Goal: Information Seeking & Learning: Find specific fact

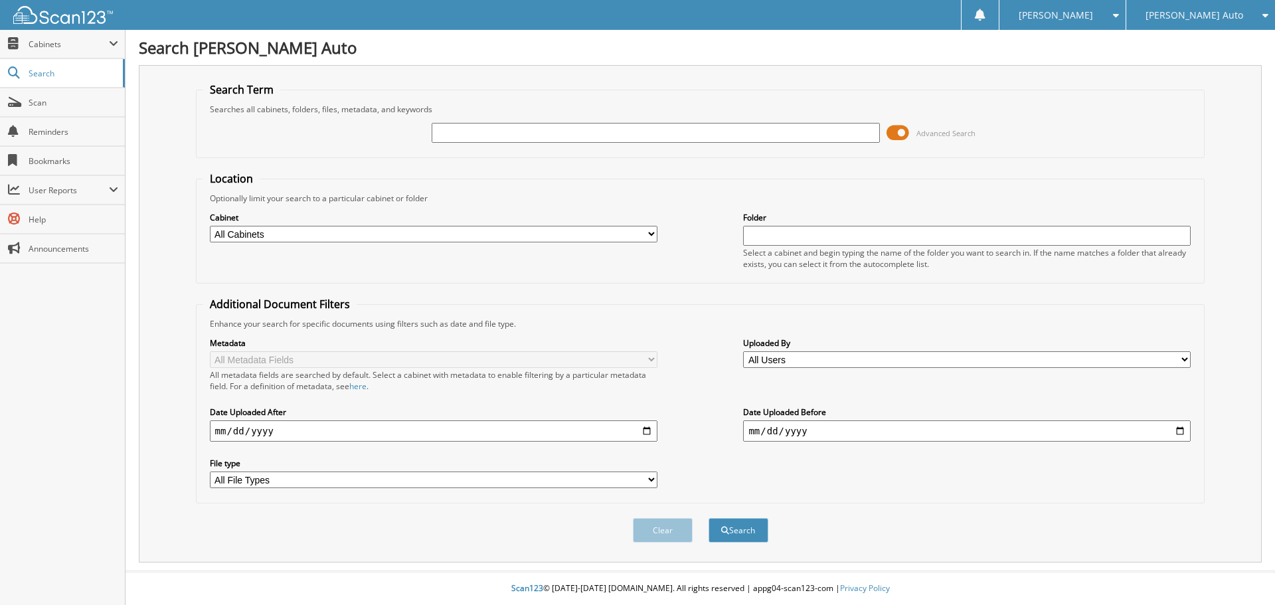
click at [548, 134] on input "text" at bounding box center [656, 133] width 448 height 20
type input "CONSTA FLOW"
click at [709, 518] on button "Search" at bounding box center [739, 530] width 60 height 25
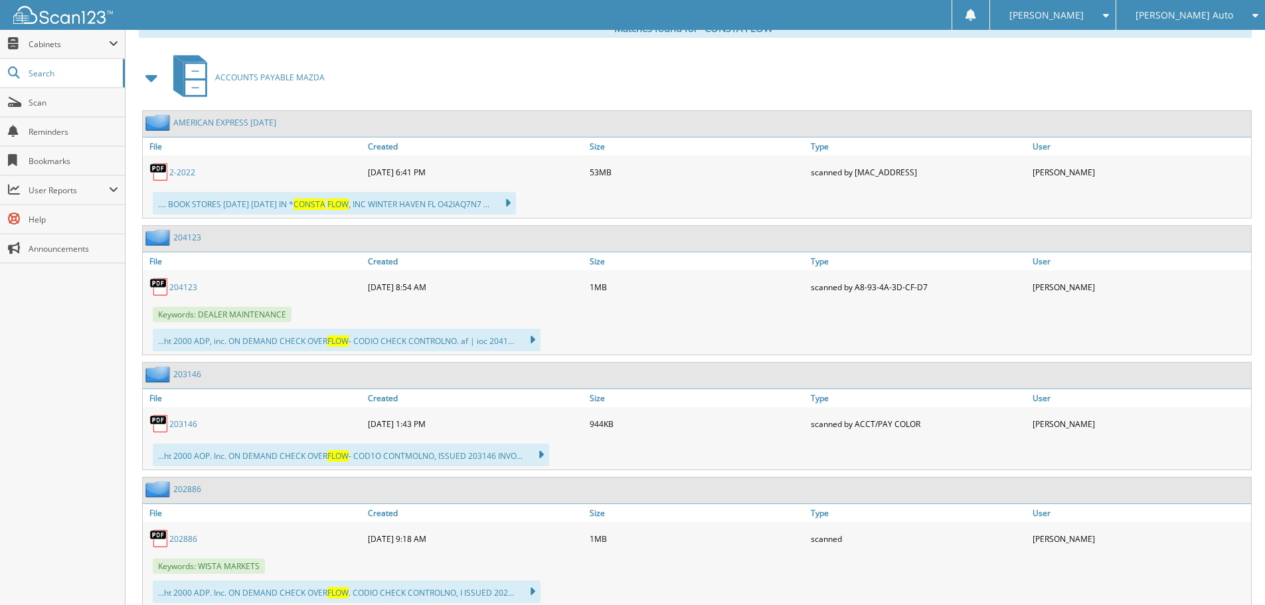
scroll to position [465, 0]
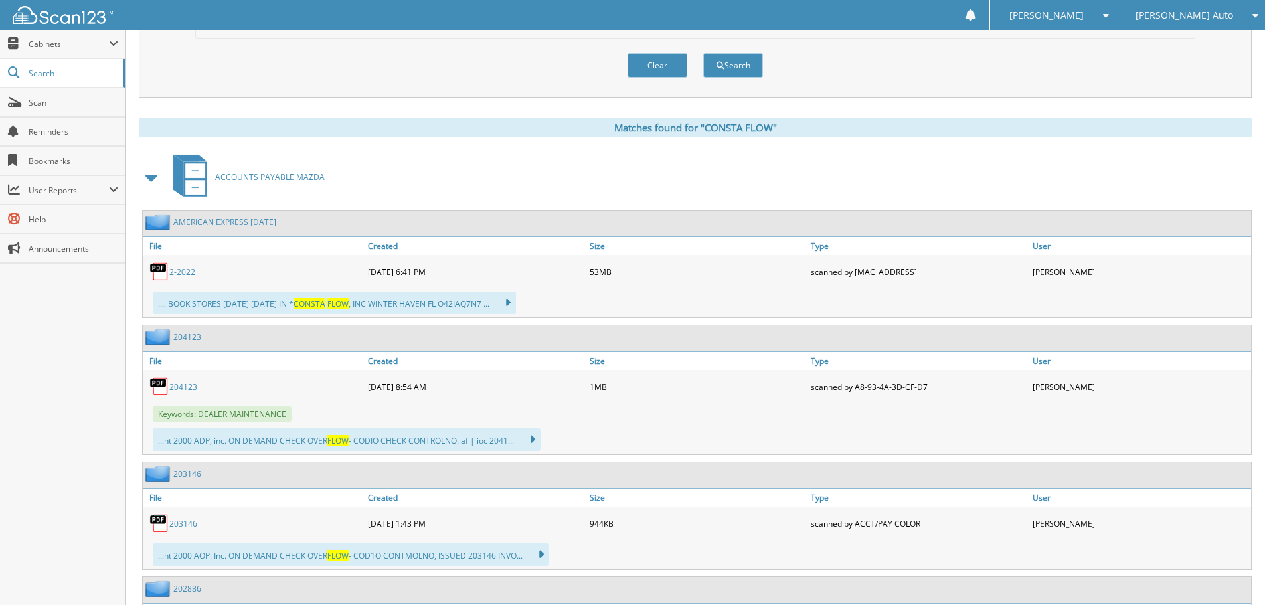
click at [326, 304] on span "CONSTA" at bounding box center [310, 303] width 32 height 11
click at [284, 288] on div "2-2022 04-22-2022 6:41 PM 53MB" at bounding box center [697, 271] width 1109 height 33
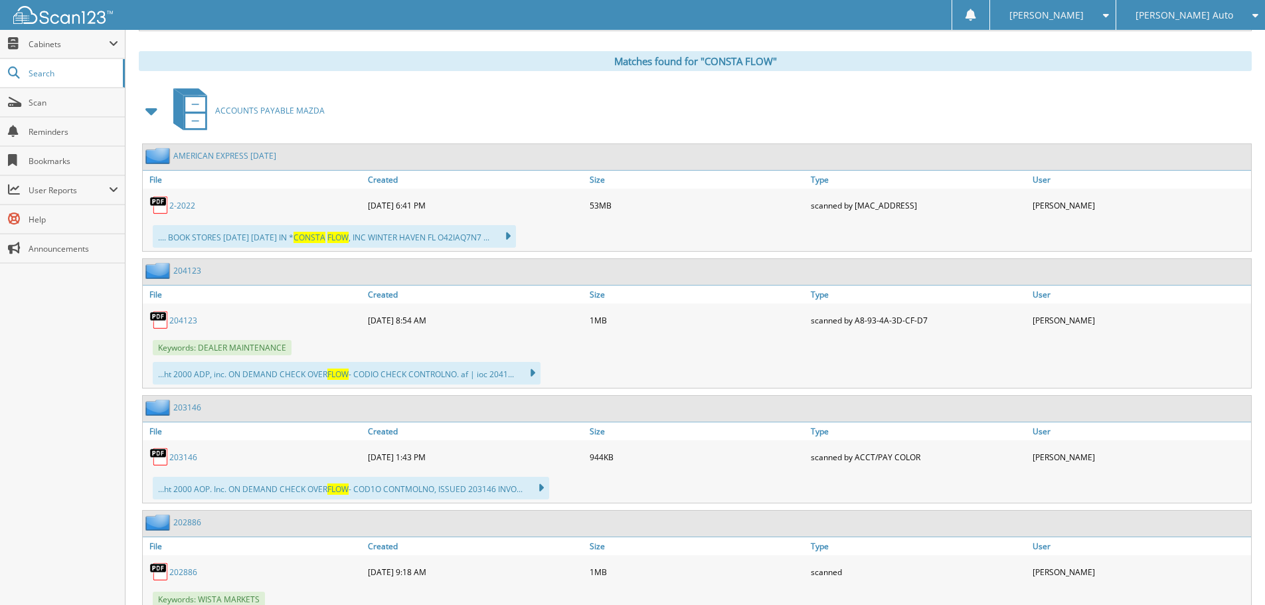
click at [151, 118] on span at bounding box center [152, 111] width 19 height 24
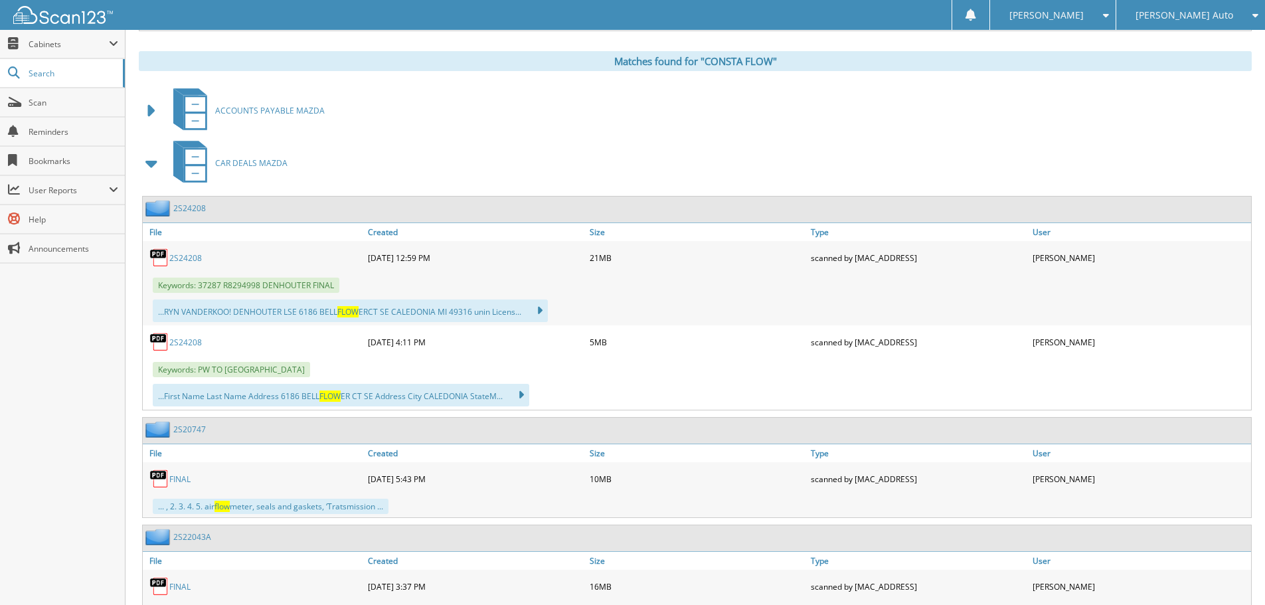
click at [147, 163] on span at bounding box center [152, 163] width 19 height 24
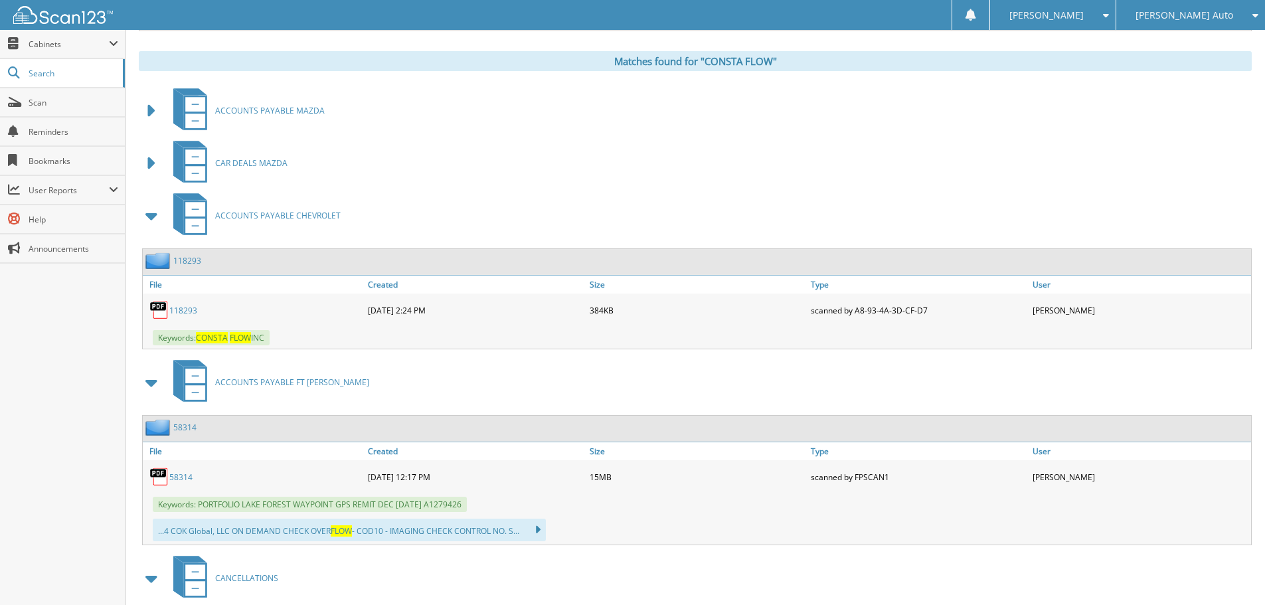
drag, startPoint x: 390, startPoint y: 309, endPoint x: 437, endPoint y: 310, distance: 47.2
click at [437, 310] on div "09-27-2024 2:24 PM" at bounding box center [476, 310] width 222 height 27
click at [179, 312] on link "118293" at bounding box center [183, 310] width 28 height 11
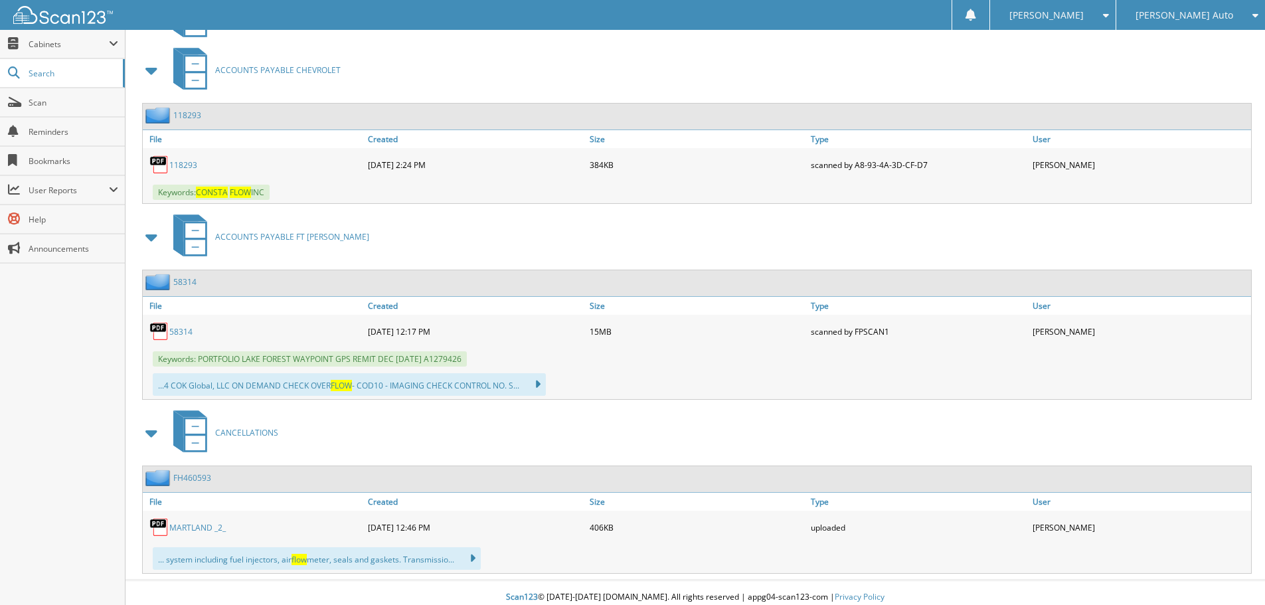
scroll to position [686, 0]
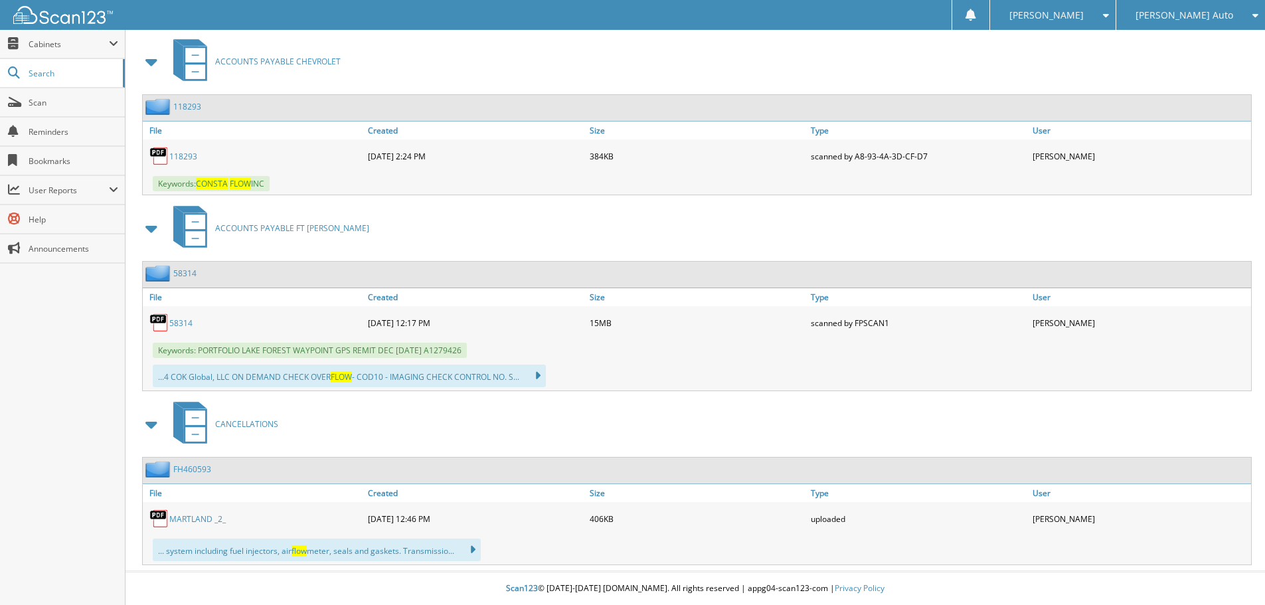
click at [147, 64] on span at bounding box center [152, 62] width 19 height 24
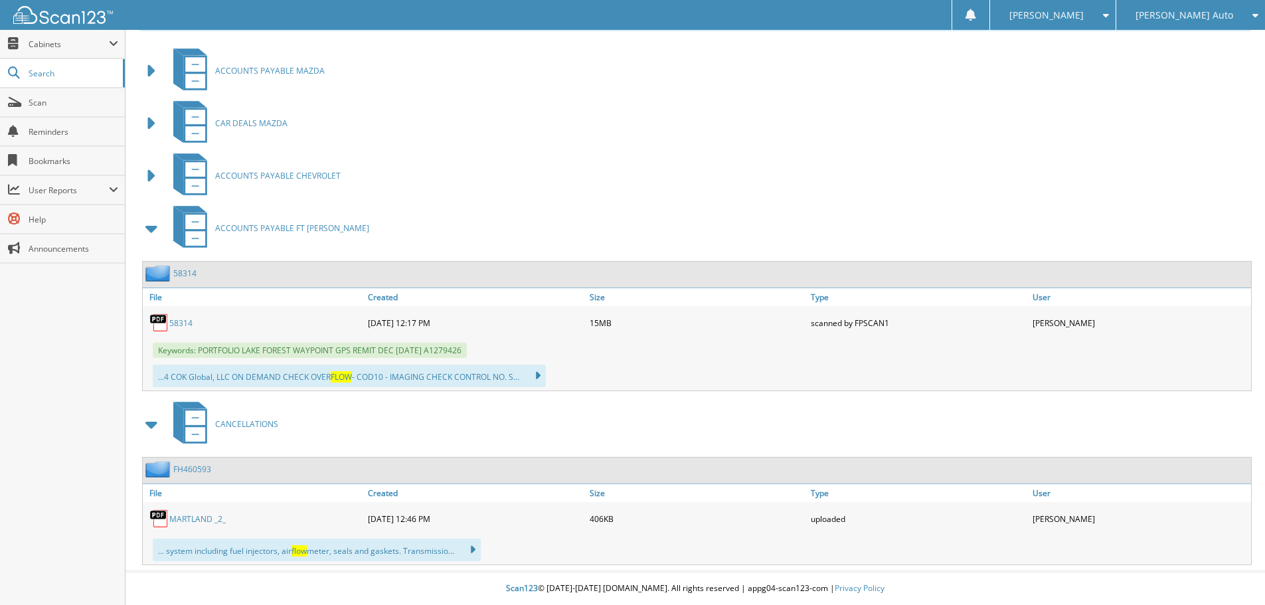
click at [151, 238] on span at bounding box center [152, 229] width 19 height 24
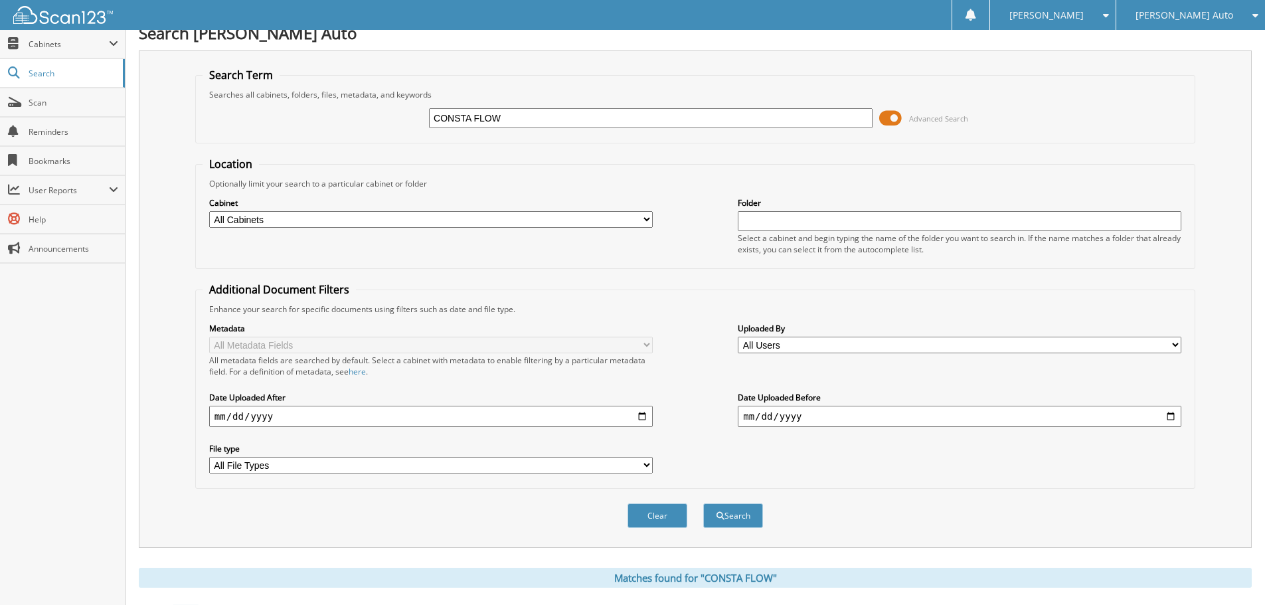
scroll to position [0, 0]
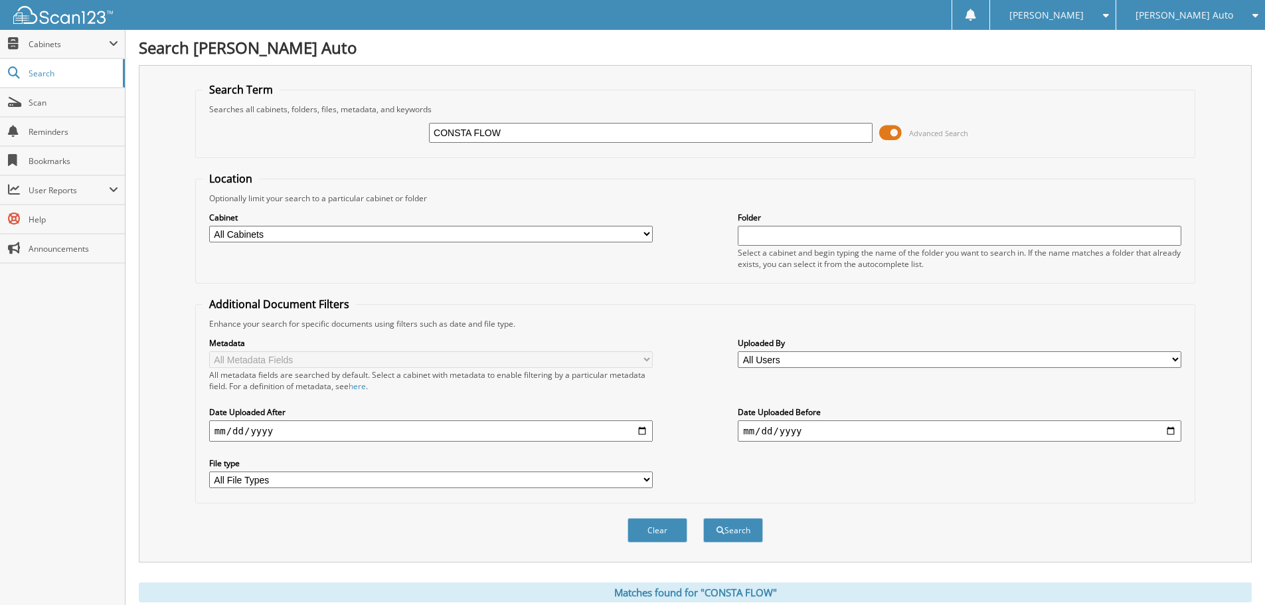
click at [1223, 9] on div "[PERSON_NAME] Auto" at bounding box center [1191, 15] width 136 height 30
click at [1163, 43] on link "[PERSON_NAME] Chevrolet of [GEOGRAPHIC_DATA]" at bounding box center [1191, 48] width 149 height 36
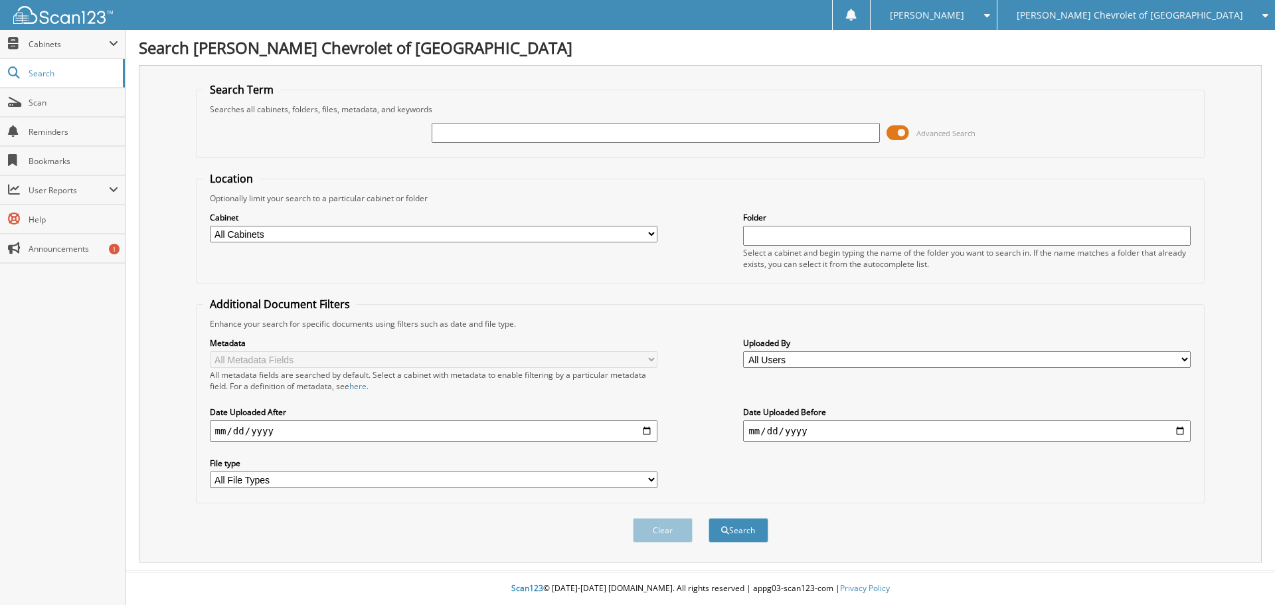
click at [529, 130] on input "text" at bounding box center [656, 133] width 448 height 20
type input "CONSTA FLOW"
click at [709, 518] on button "Search" at bounding box center [739, 530] width 60 height 25
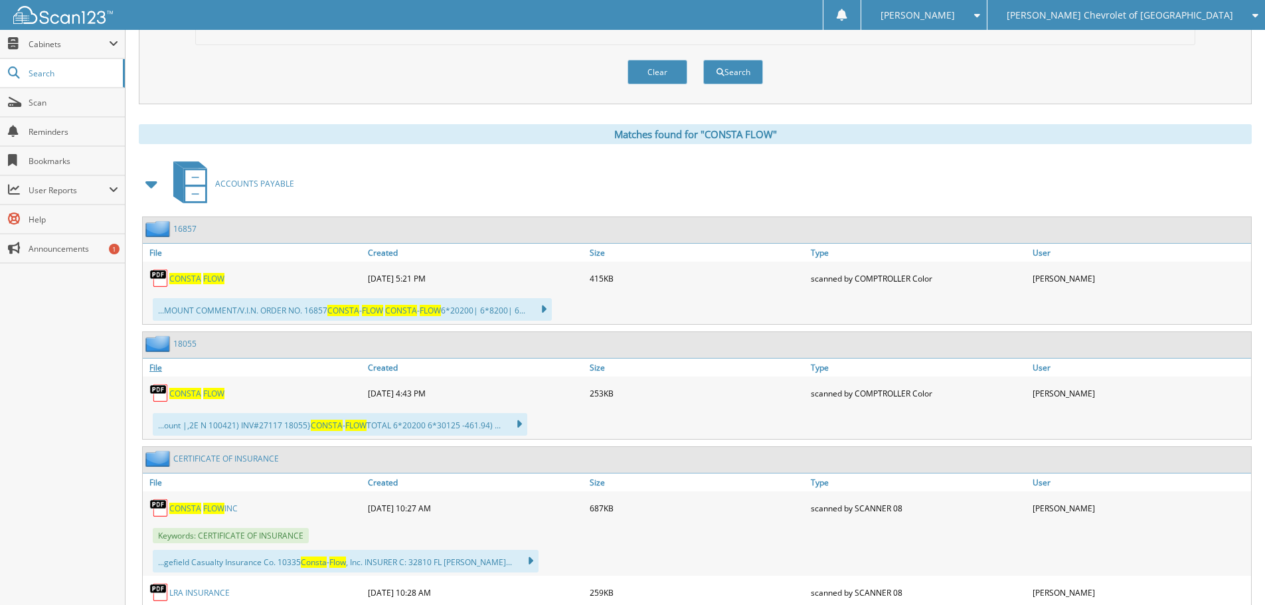
scroll to position [465, 0]
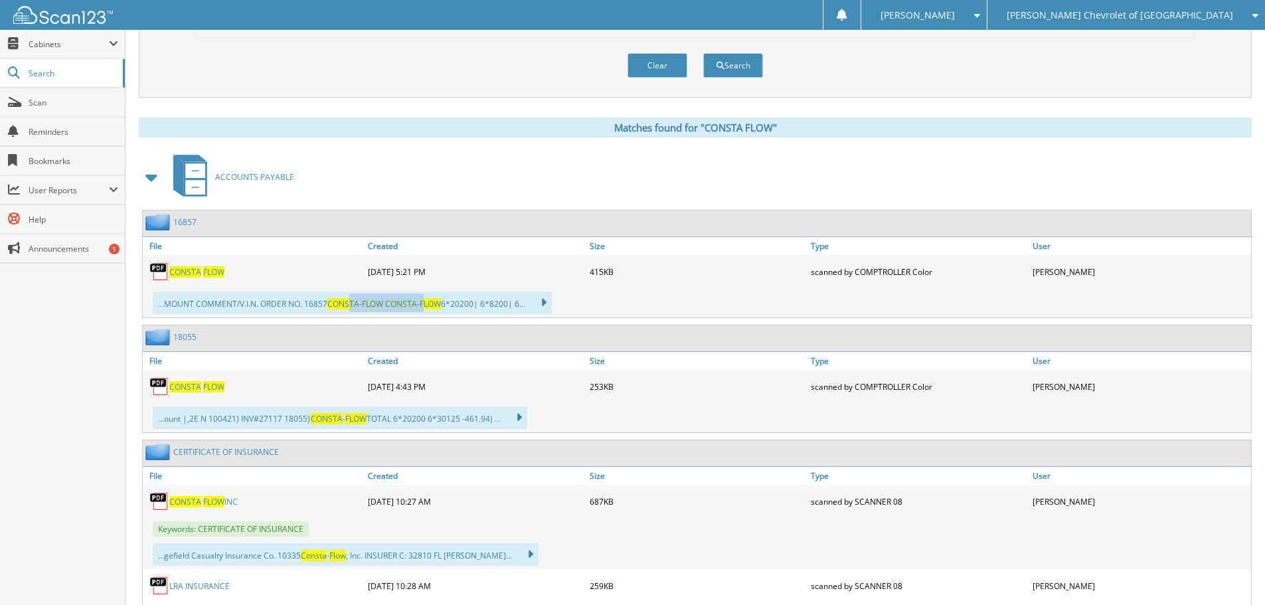
drag, startPoint x: 353, startPoint y: 303, endPoint x: 428, endPoint y: 298, distance: 75.2
click at [428, 298] on div "...MOUNT COMMENT/V.I.N. ORDER NO. 16857 CONSTA - FLOW CONSTA - FLOW 6*20200| 6*…" at bounding box center [352, 303] width 399 height 23
click at [355, 308] on span "CONSTA" at bounding box center [343, 303] width 32 height 11
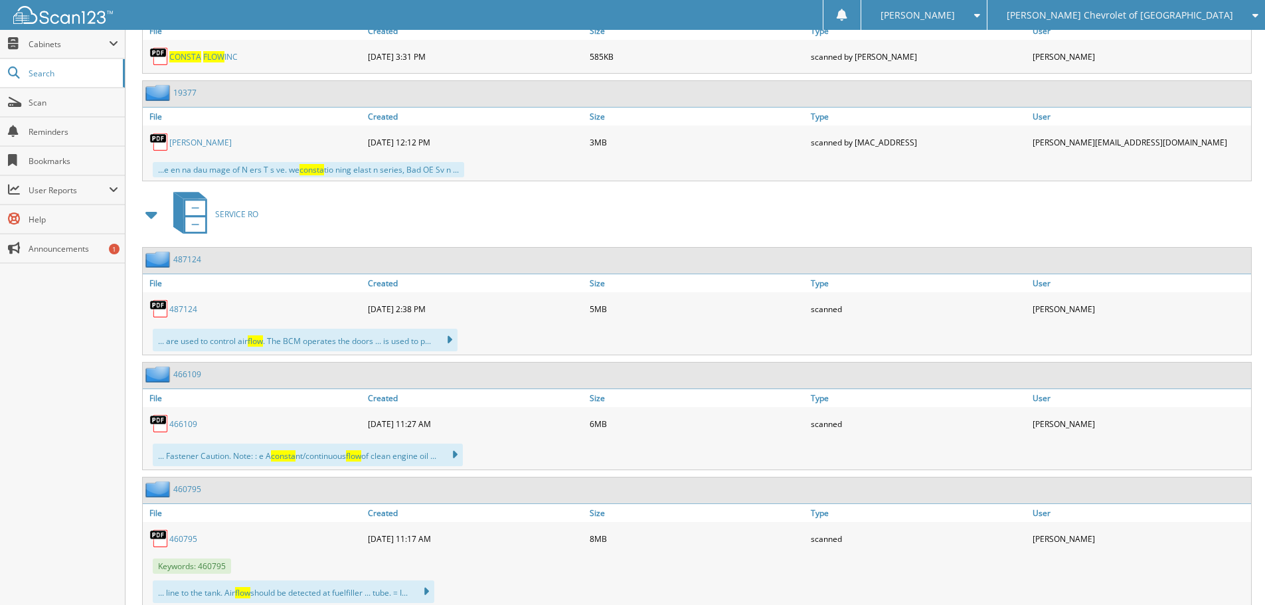
scroll to position [1196, 0]
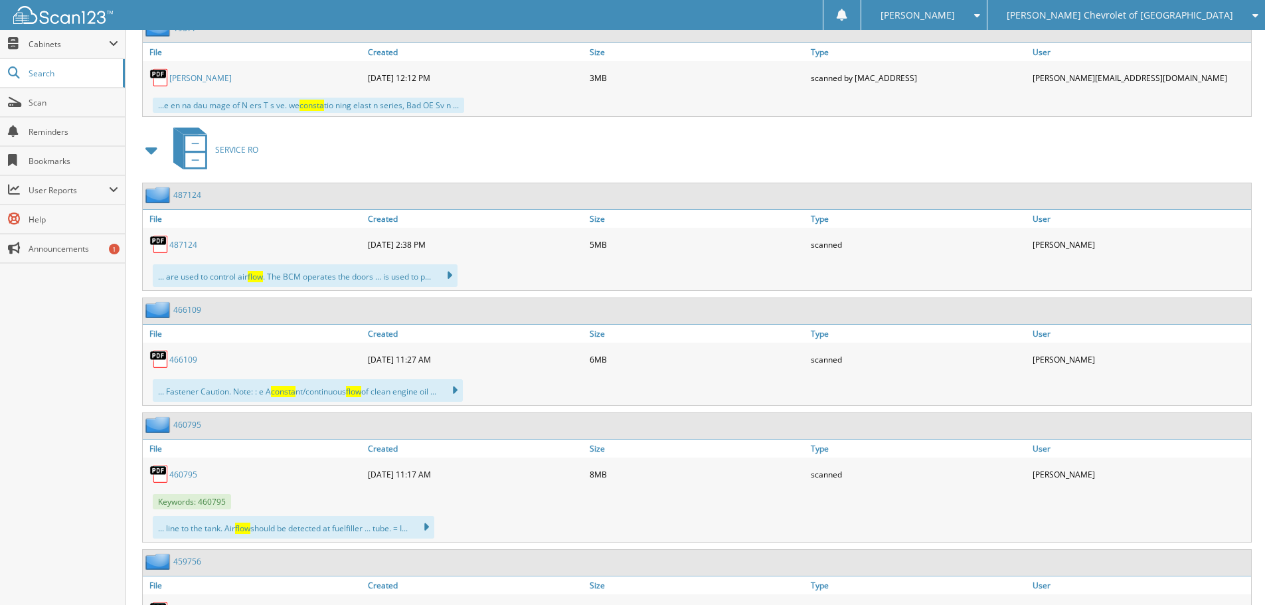
click at [153, 151] on span at bounding box center [152, 150] width 19 height 24
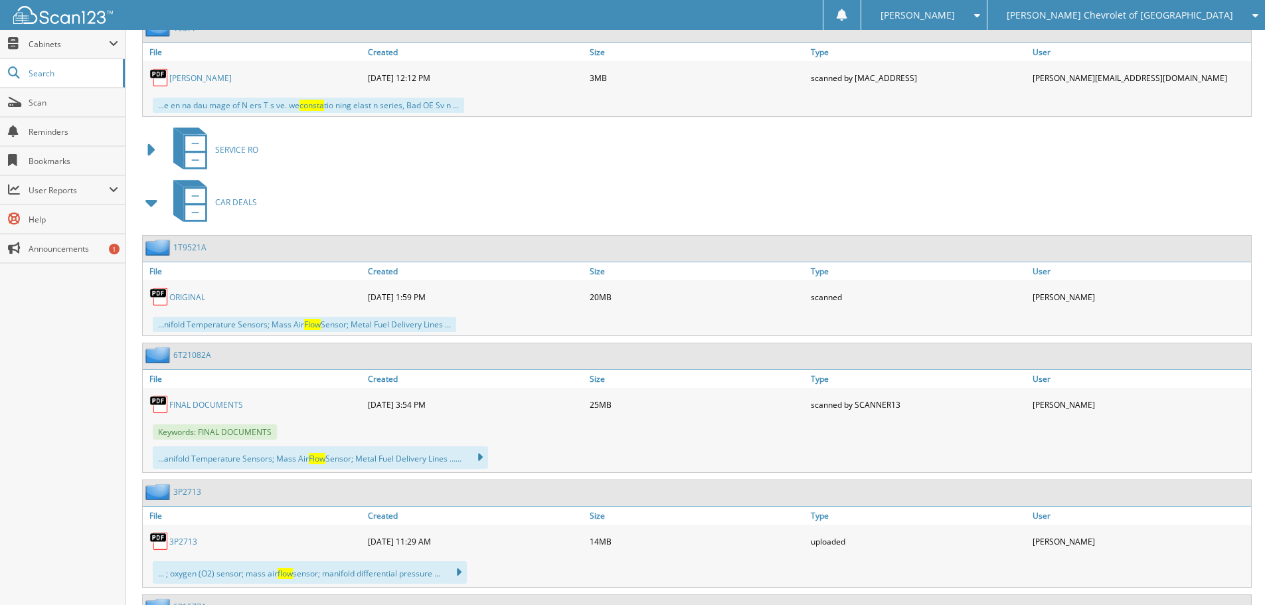
click at [153, 205] on span at bounding box center [152, 203] width 19 height 24
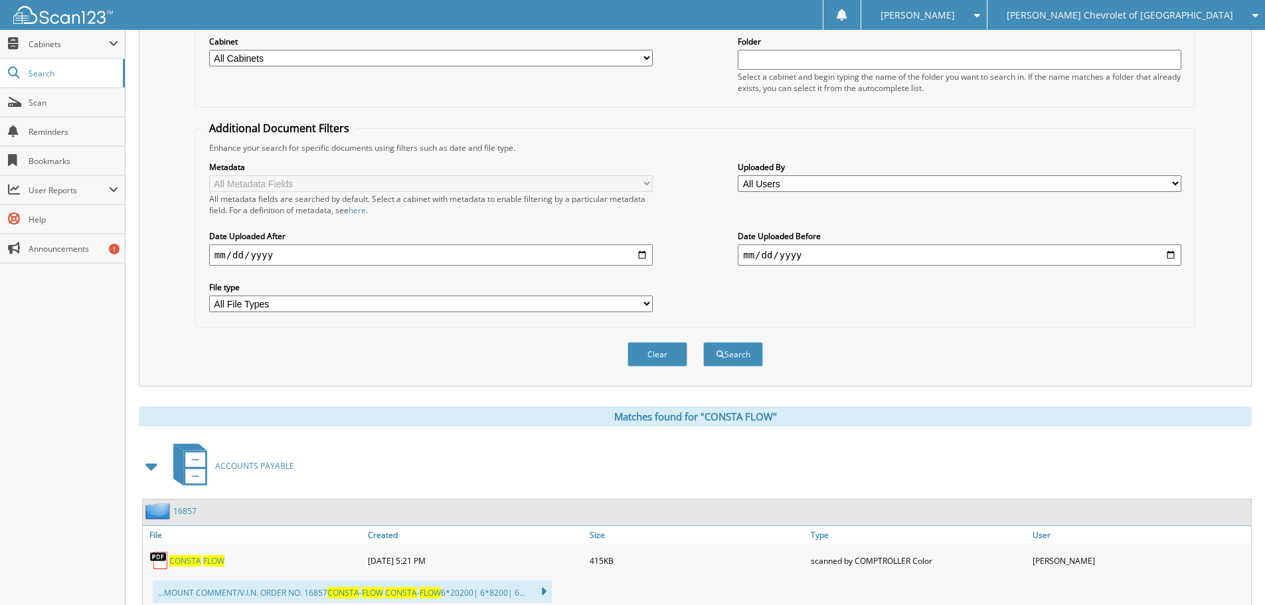
scroll to position [62, 0]
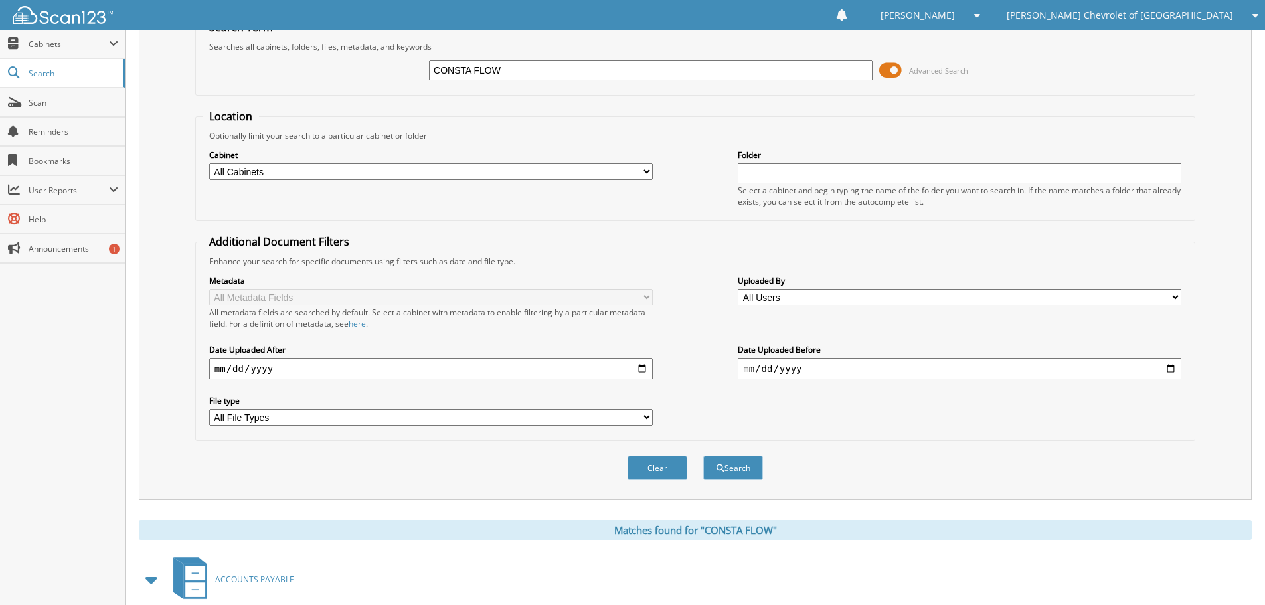
click at [1138, 13] on span "[PERSON_NAME] Chevrolet of [GEOGRAPHIC_DATA]" at bounding box center [1120, 15] width 227 height 8
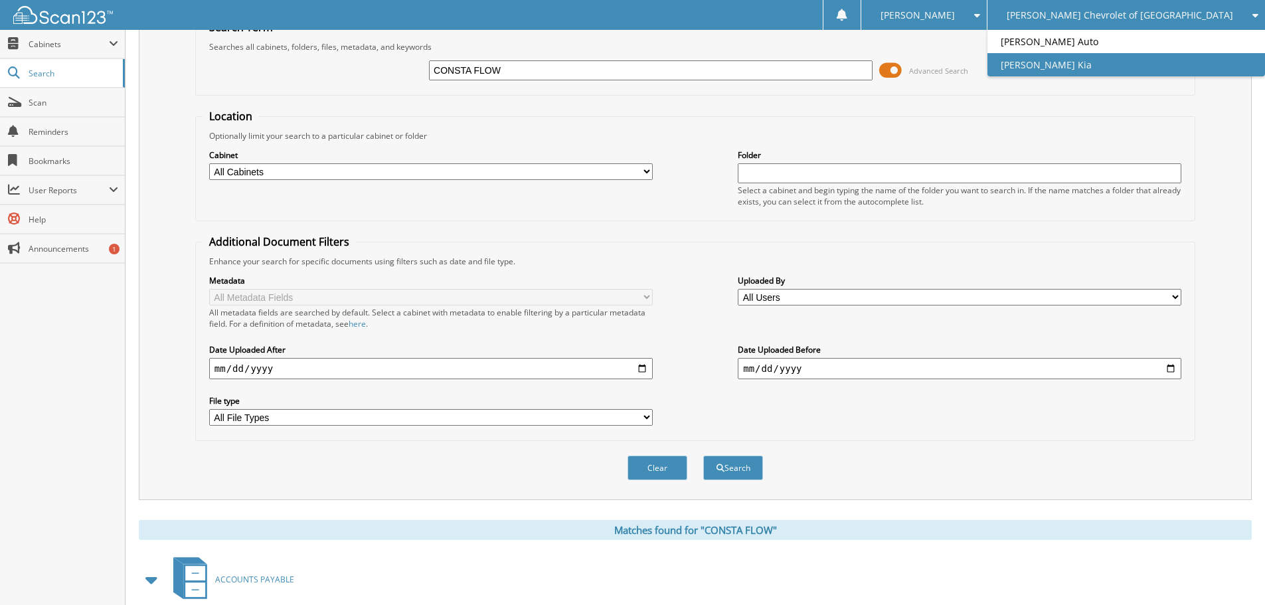
click at [1113, 68] on link "[PERSON_NAME] Kia" at bounding box center [1127, 64] width 278 height 23
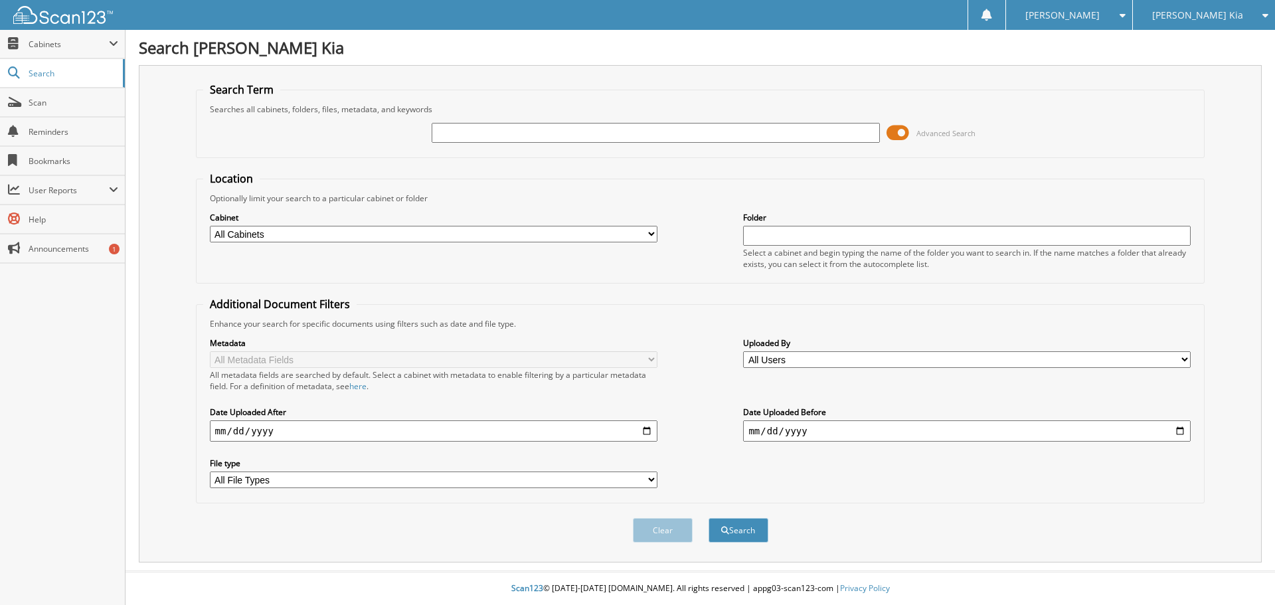
click at [486, 141] on input "text" at bounding box center [656, 133] width 448 height 20
type input "CONSTA FLOW"
click at [709, 518] on button "Search" at bounding box center [739, 530] width 60 height 25
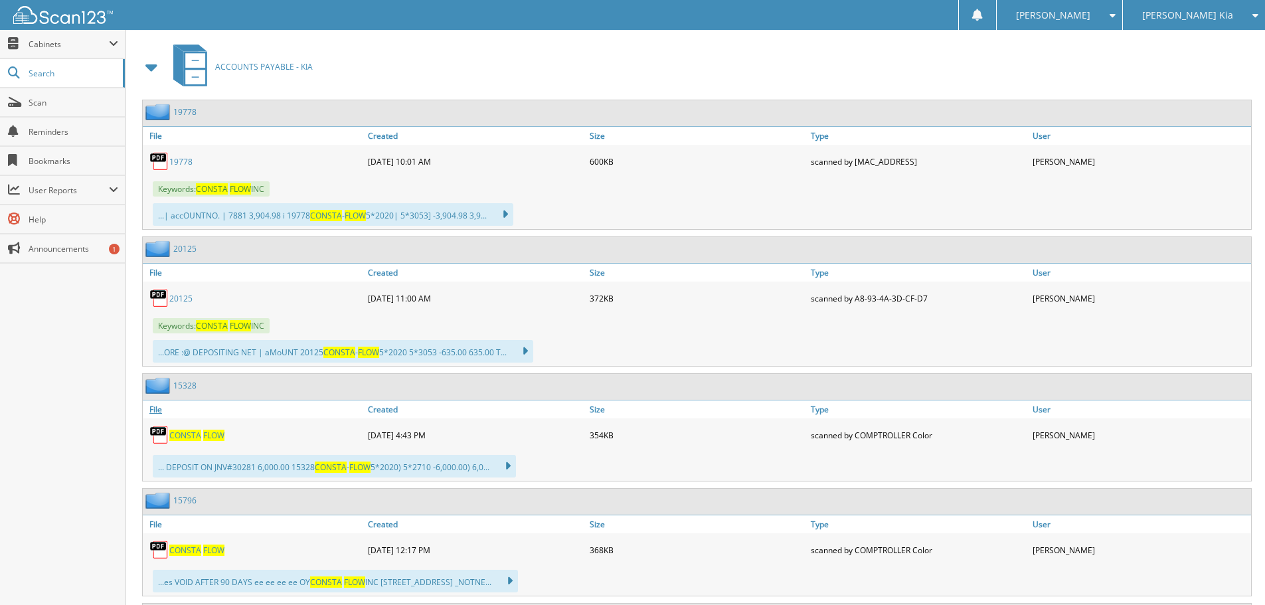
scroll to position [598, 0]
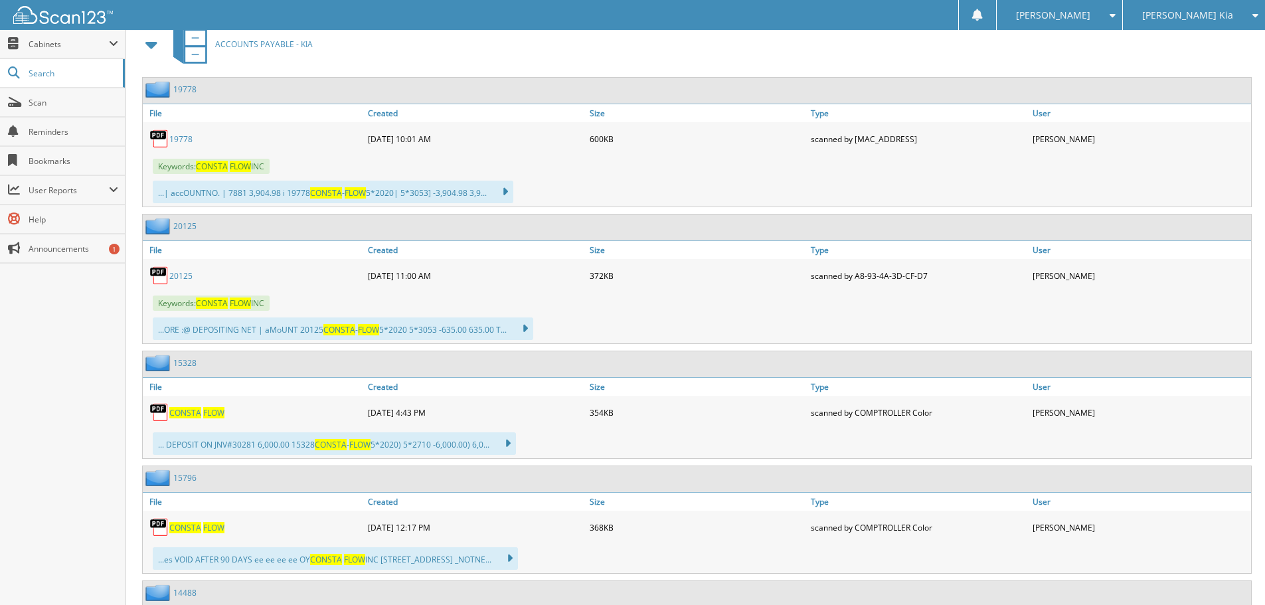
click at [175, 230] on link "20125" at bounding box center [184, 226] width 23 height 11
